Goal: Information Seeking & Learning: Find specific fact

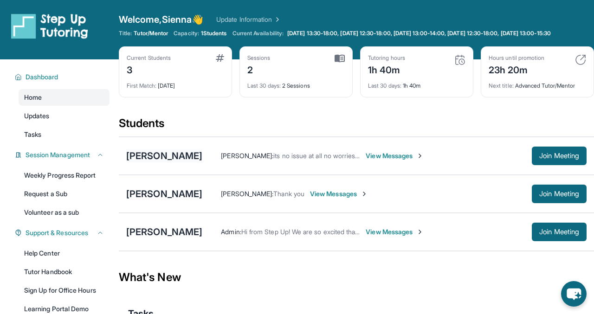
click at [182, 163] on div "[PERSON_NAME]" at bounding box center [164, 156] width 76 height 13
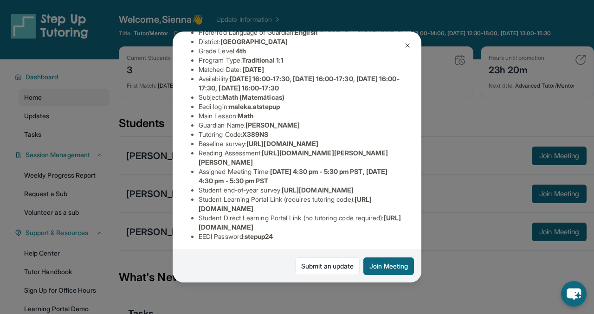
scroll to position [101, 0]
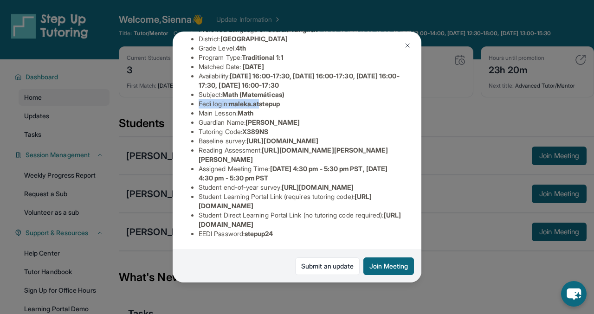
drag, startPoint x: 294, startPoint y: 90, endPoint x: 265, endPoint y: 96, distance: 30.3
click at [264, 99] on li "Eedi login : maleka.atstepup" at bounding box center [301, 103] width 204 height 9
click at [271, 100] on span "maleka.atstepup" at bounding box center [254, 104] width 51 height 8
drag, startPoint x: 288, startPoint y: 96, endPoint x: 233, endPoint y: 95, distance: 54.8
click at [233, 99] on li "Eedi login : maleka.atstepup" at bounding box center [301, 103] width 204 height 9
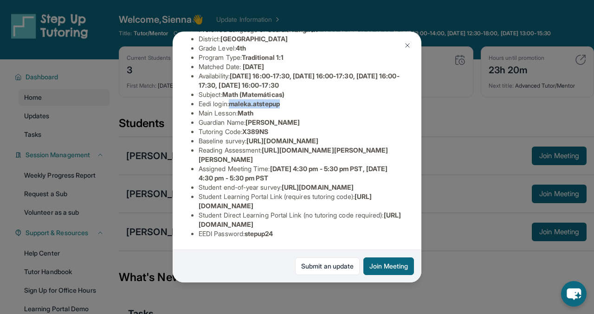
copy span "maleka.atstepup"
drag, startPoint x: 293, startPoint y: 236, endPoint x: 249, endPoint y: 235, distance: 44.6
click at [249, 235] on li "EEDI Password : stepup24" at bounding box center [301, 233] width 204 height 9
copy span "stepup24"
